Goal: Feedback & Contribution: Contribute content

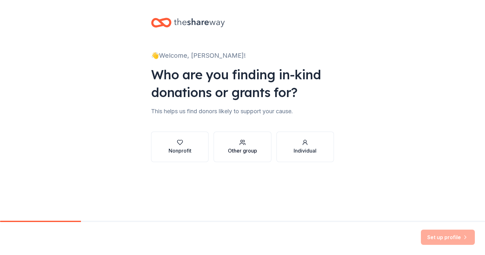
click at [232, 149] on div "Other group" at bounding box center [242, 151] width 29 height 8
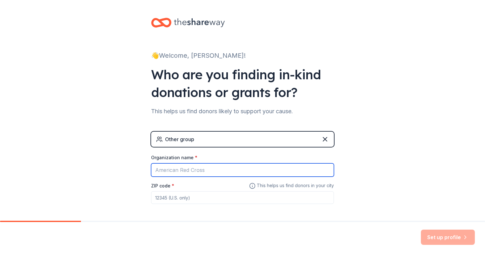
click at [222, 166] on input "Organization name *" at bounding box center [242, 169] width 183 height 13
type input "[PERSON_NAME][GEOGRAPHIC_DATA]"
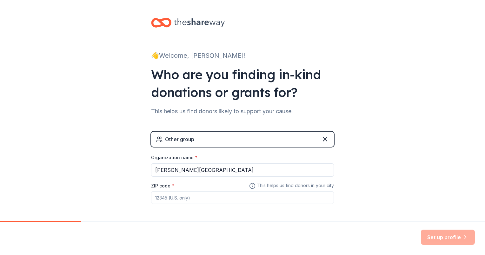
click at [201, 198] on input "ZIP code *" at bounding box center [242, 197] width 183 height 13
type input "27253"
click at [463, 239] on icon "button" at bounding box center [465, 237] width 6 height 6
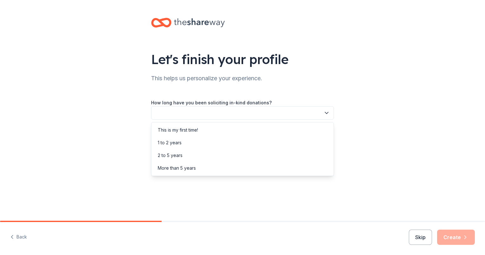
click at [230, 113] on button "button" at bounding box center [242, 112] width 183 height 13
click at [225, 130] on div "This is my first time!" at bounding box center [243, 130] width 180 height 13
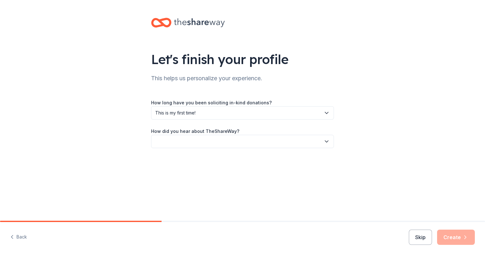
click at [241, 142] on button "button" at bounding box center [242, 141] width 183 height 13
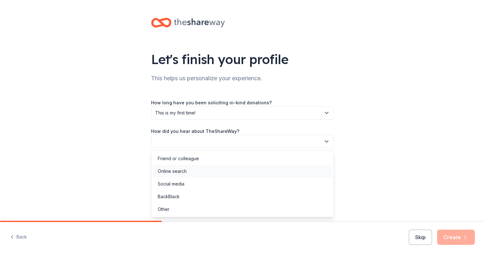
click at [233, 168] on div "Online search" at bounding box center [243, 171] width 180 height 13
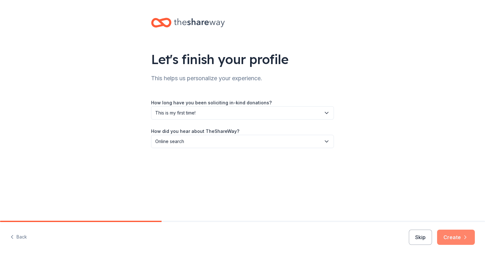
click at [468, 237] on icon "button" at bounding box center [465, 237] width 6 height 6
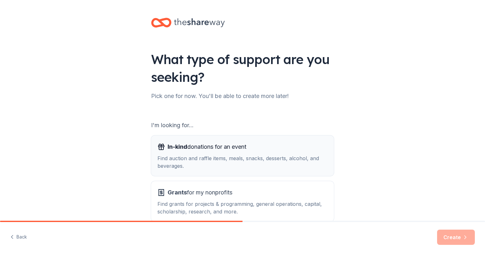
click at [205, 157] on div "Find auction and raffle items, meals, snacks, desserts, alcohol, and beverages." at bounding box center [242, 162] width 170 height 15
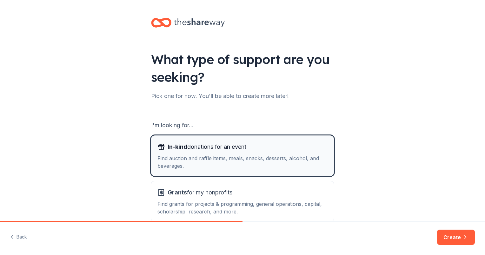
click at [201, 149] on span "In-kind donations for an event" at bounding box center [207, 147] width 79 height 10
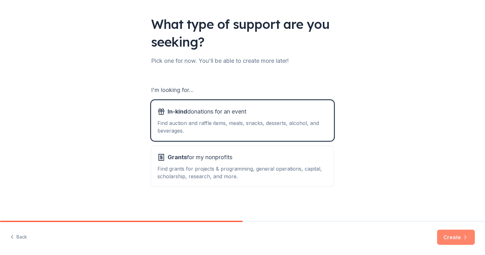
click at [450, 238] on button "Create" at bounding box center [456, 237] width 38 height 15
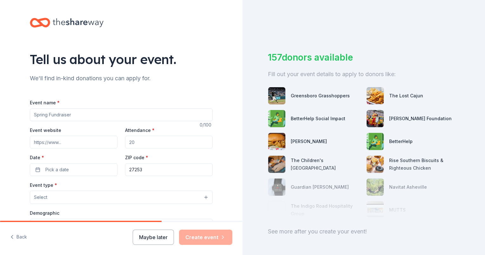
click at [68, 116] on input "Event name *" at bounding box center [121, 115] width 183 height 13
type input "[PERSON_NAME][GEOGRAPHIC_DATA]"
click at [50, 143] on input "Event website" at bounding box center [74, 142] width 88 height 13
type input "[URL][DOMAIN_NAME]"
click at [142, 141] on input "Attendance *" at bounding box center [169, 142] width 88 height 13
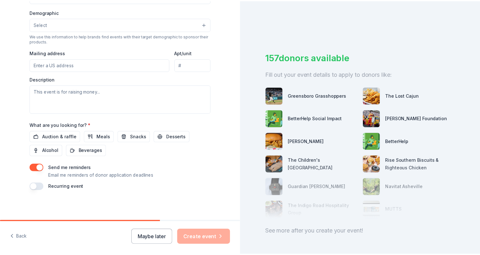
scroll to position [202, 0]
type input "70"
click at [164, 238] on button "Maybe later" at bounding box center [153, 237] width 41 height 15
click at [152, 239] on button "Maybe later" at bounding box center [153, 237] width 41 height 15
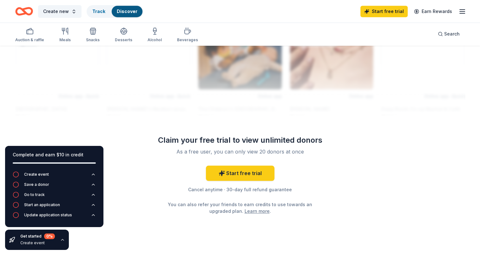
scroll to position [581, 0]
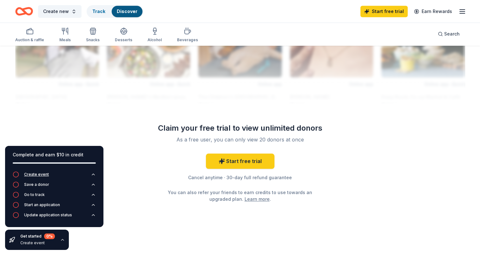
click at [41, 176] on div "Create event" at bounding box center [36, 174] width 25 height 5
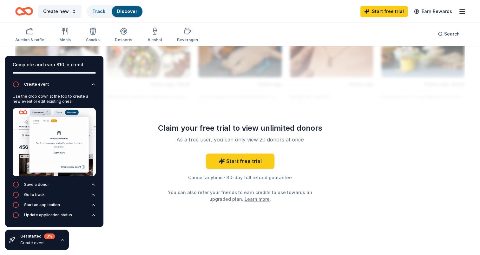
click at [149, 140] on div "Claim your free trial to view unlimited donors As a free user, you can only vie…" at bounding box center [240, 162] width 183 height 79
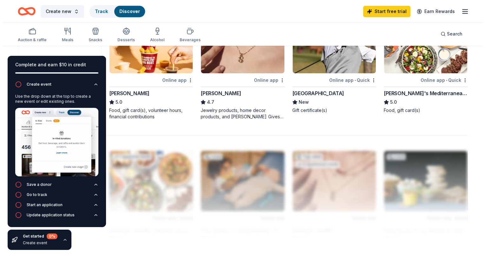
scroll to position [422, 0]
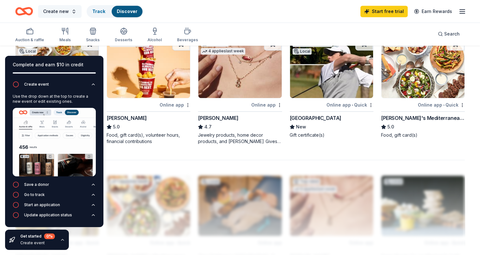
click at [50, 11] on span "Create new" at bounding box center [56, 12] width 26 height 8
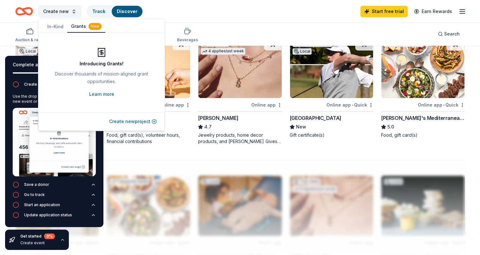
click at [116, 121] on button "Create new project" at bounding box center [133, 122] width 48 height 8
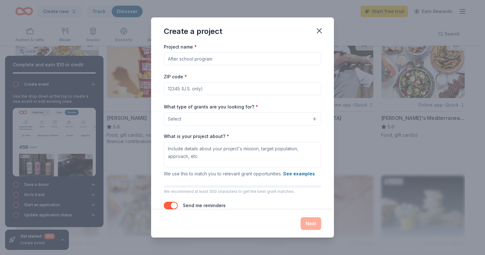
click at [227, 93] on input "ZIP code *" at bounding box center [242, 89] width 157 height 13
type input "27253"
click at [217, 118] on button "Select" at bounding box center [242, 118] width 157 height 13
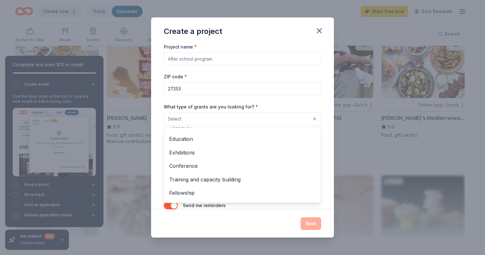
scroll to position [75, 0]
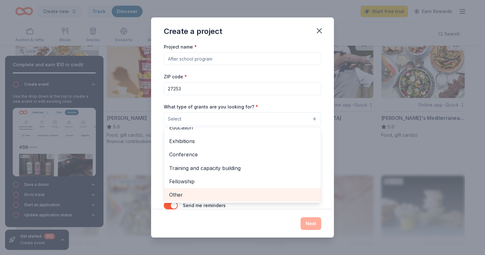
click at [238, 193] on span "Other" at bounding box center [242, 195] width 147 height 8
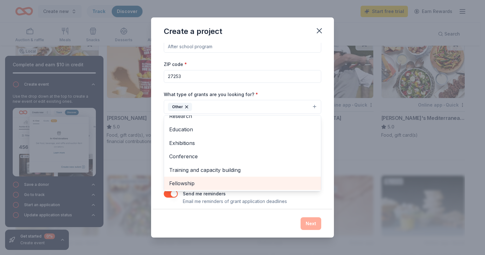
scroll to position [18, 0]
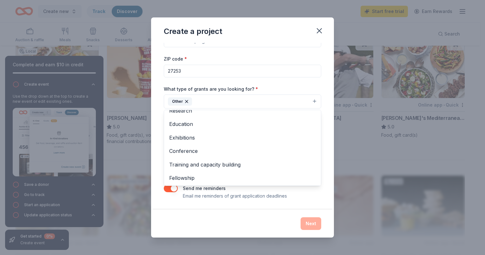
click at [228, 219] on div "Create a project Project name * ZIP code * 27253 What type of grants are you lo…" at bounding box center [242, 127] width 183 height 221
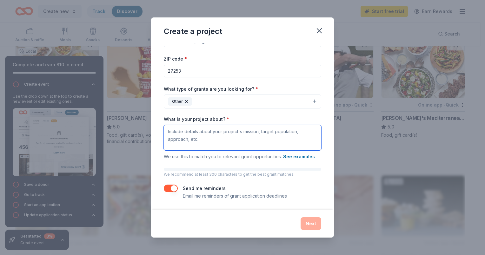
click at [226, 141] on textarea "What is your project about? *" at bounding box center [242, 137] width 157 height 25
click at [296, 194] on div "Send me reminders Email me reminders of grant application deadlines" at bounding box center [242, 192] width 157 height 15
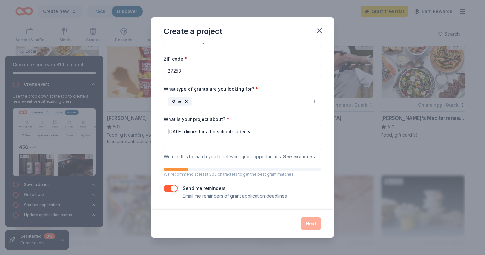
click at [306, 156] on button "See examples" at bounding box center [299, 157] width 32 height 8
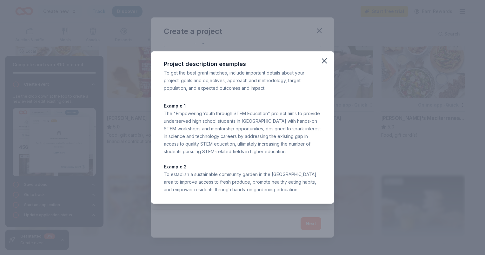
click at [326, 63] on icon "button" at bounding box center [324, 60] width 9 height 9
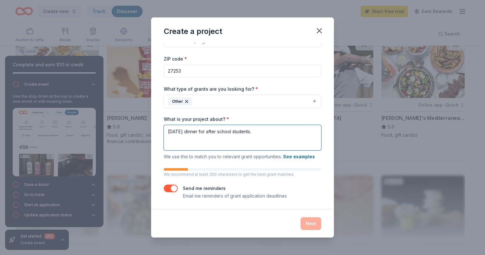
click at [167, 133] on textarea "[DATE] dinner for after school students." at bounding box center [242, 137] width 157 height 25
click at [238, 140] on textarea "Were looking for some one who is willing to donate a [DATE] dinner for after sc…" at bounding box center [242, 137] width 157 height 25
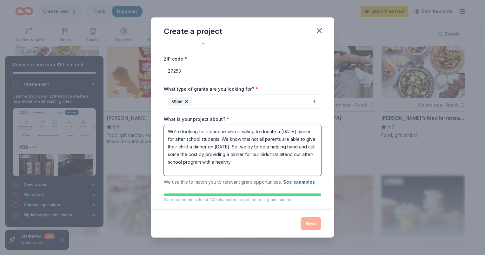
click at [196, 169] on textarea "We're looking for someone who is willing to donate a [DATE] dinner for after sc…" at bounding box center [242, 150] width 157 height 51
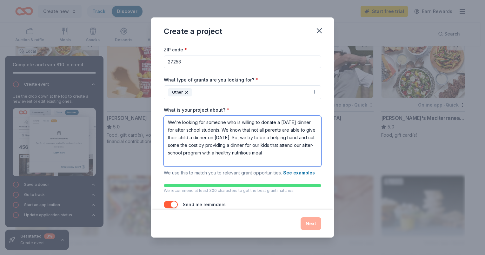
scroll to position [43, 0]
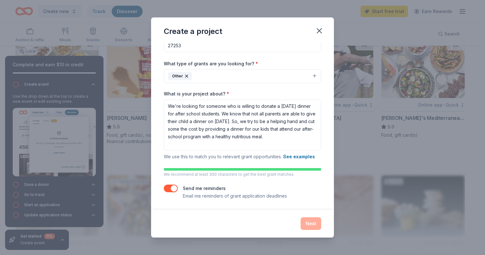
click at [311, 227] on div "Next" at bounding box center [242, 223] width 157 height 13
click at [311, 223] on div "Next" at bounding box center [242, 223] width 157 height 13
click at [221, 151] on div "What is your project about? * We're looking for someone who is willing to donat…" at bounding box center [242, 126] width 157 height 70
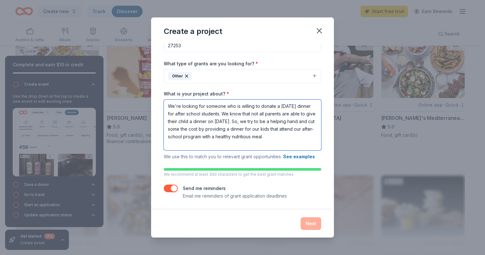
click at [222, 148] on textarea "We're looking for someone who is willing to donate a [DATE] dinner for after sc…" at bounding box center [242, 125] width 157 height 51
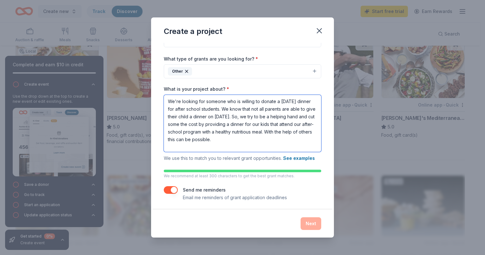
scroll to position [50, 0]
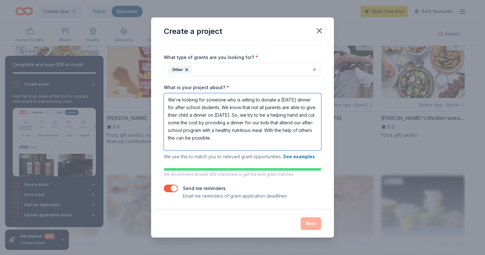
type textarea "We're looking for someone who is willing to donate a [DATE] dinner for after sc…"
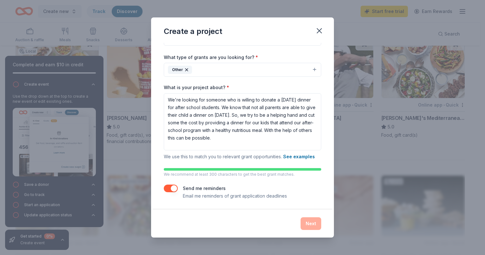
click at [177, 189] on button "button" at bounding box center [171, 189] width 14 height 8
click at [173, 190] on button "button" at bounding box center [171, 189] width 14 height 8
click at [310, 225] on div "Next" at bounding box center [242, 223] width 157 height 13
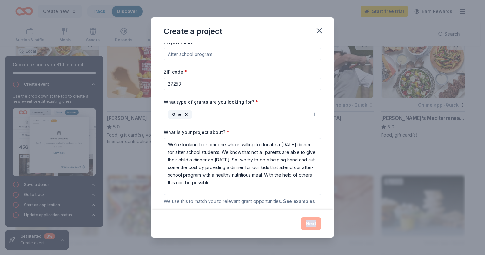
scroll to position [0, 0]
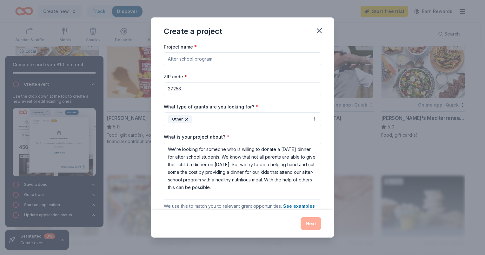
click at [221, 58] on input "Project name *" at bounding box center [242, 58] width 157 height 13
click at [272, 59] on input "[DATE] Dinner for After School Students" at bounding box center [242, 58] width 157 height 13
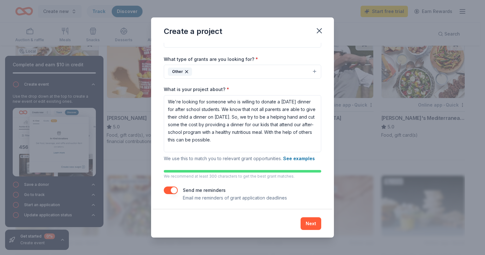
scroll to position [50, 0]
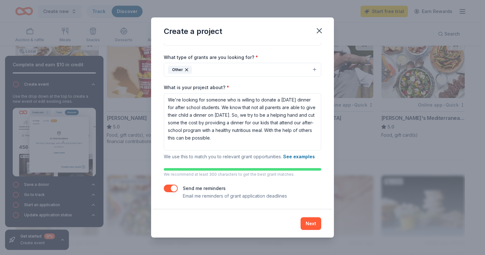
type input "[DATE] Dinner for After School Students at [PERSON_NAME] Rec. Center"
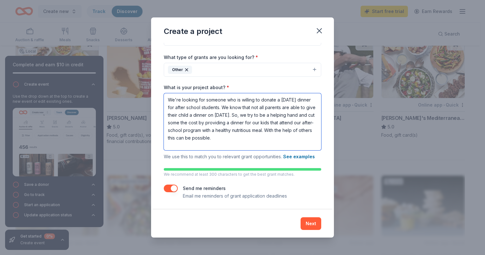
scroll to position [2, 0]
drag, startPoint x: 198, startPoint y: 145, endPoint x: 190, endPoint y: 147, distance: 7.5
click at [190, 147] on textarea "We're looking for someone who is willing to donate a [DATE] dinner for after sc…" at bounding box center [242, 121] width 157 height 57
click at [195, 143] on textarea "We're looking for someone who is willing to donate a [DATE] dinner for after sc…" at bounding box center [242, 121] width 157 height 57
click at [281, 145] on textarea "We're looking for someone who is willing to donate a [DATE] dinner for after sc…" at bounding box center [242, 121] width 157 height 57
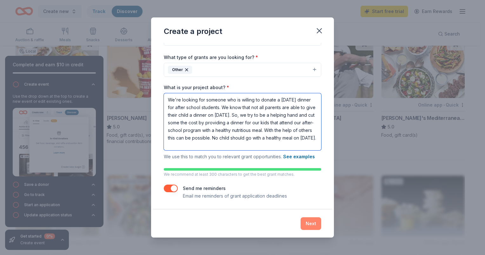
type textarea "We're looking for someone who is willing to donate a [DATE] dinner for after sc…"
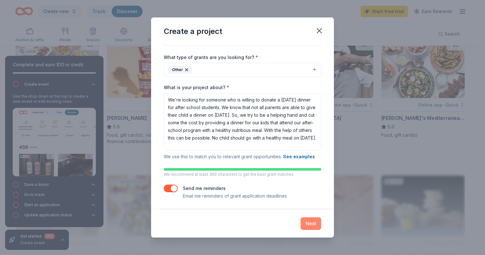
click at [311, 227] on button "Next" at bounding box center [311, 223] width 21 height 13
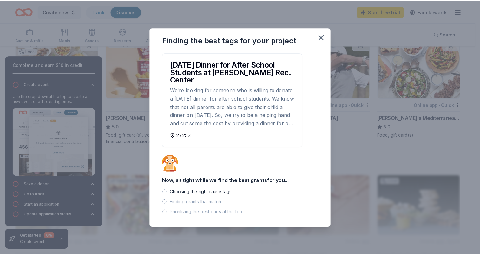
scroll to position [0, 0]
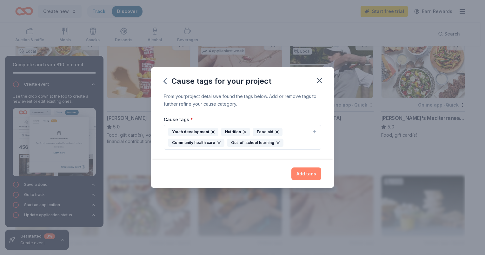
click at [302, 176] on button "Add tags" at bounding box center [306, 174] width 30 height 13
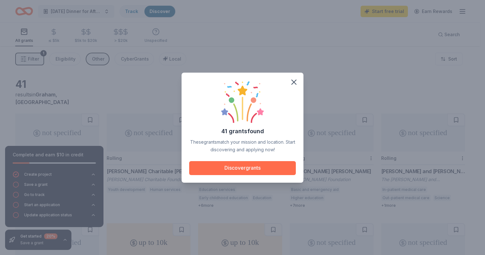
click at [240, 170] on button "Discover grants" at bounding box center [242, 168] width 107 height 14
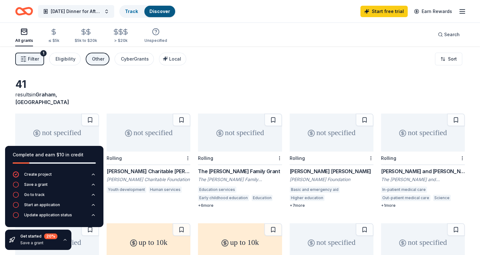
click at [66, 240] on button "button" at bounding box center [65, 239] width 5 height 5
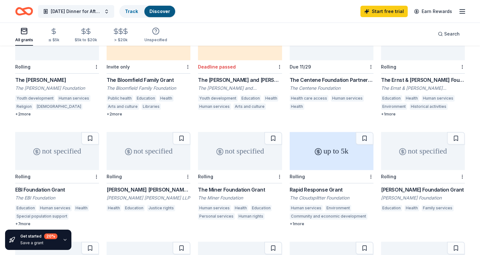
scroll to position [169, 0]
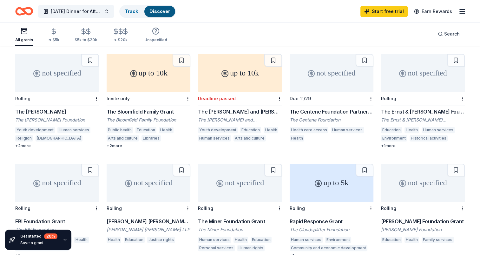
click at [115, 143] on div "+ 2 more" at bounding box center [149, 145] width 84 height 5
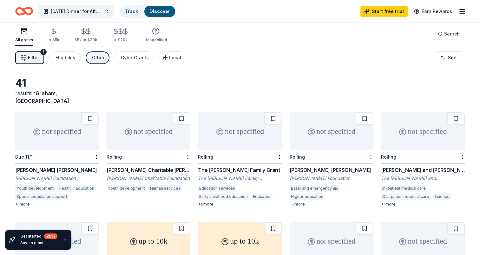
scroll to position [0, 0]
